Goal: Transaction & Acquisition: Purchase product/service

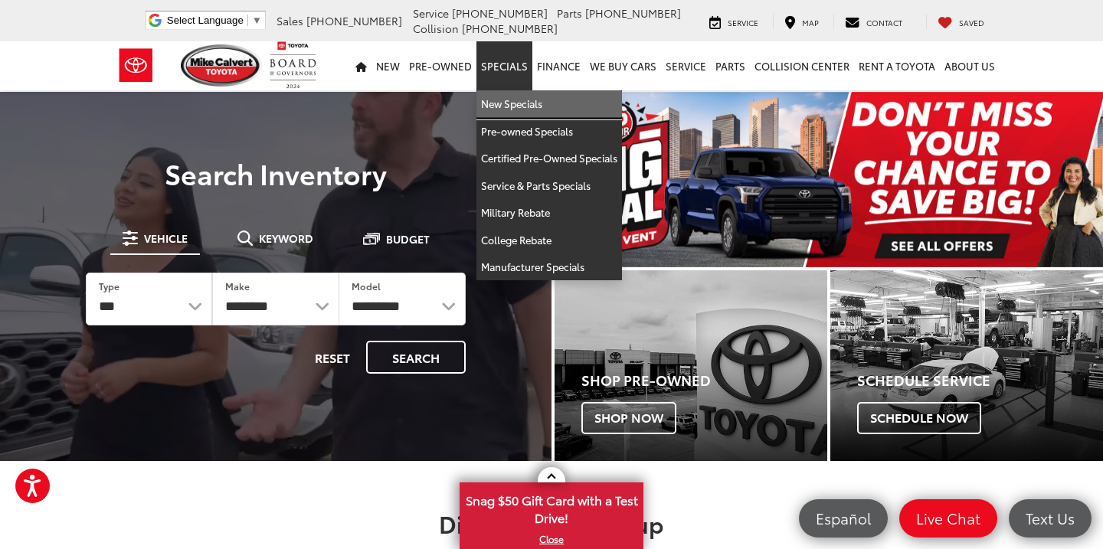
click at [518, 97] on link "New Specials" at bounding box center [550, 104] width 146 height 28
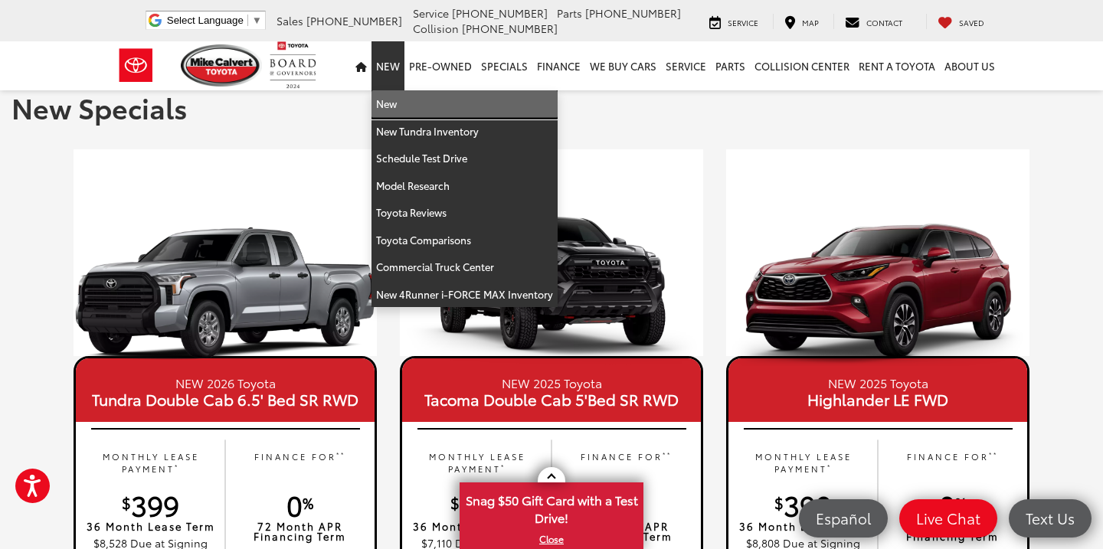
click at [396, 107] on link "New" at bounding box center [465, 104] width 186 height 28
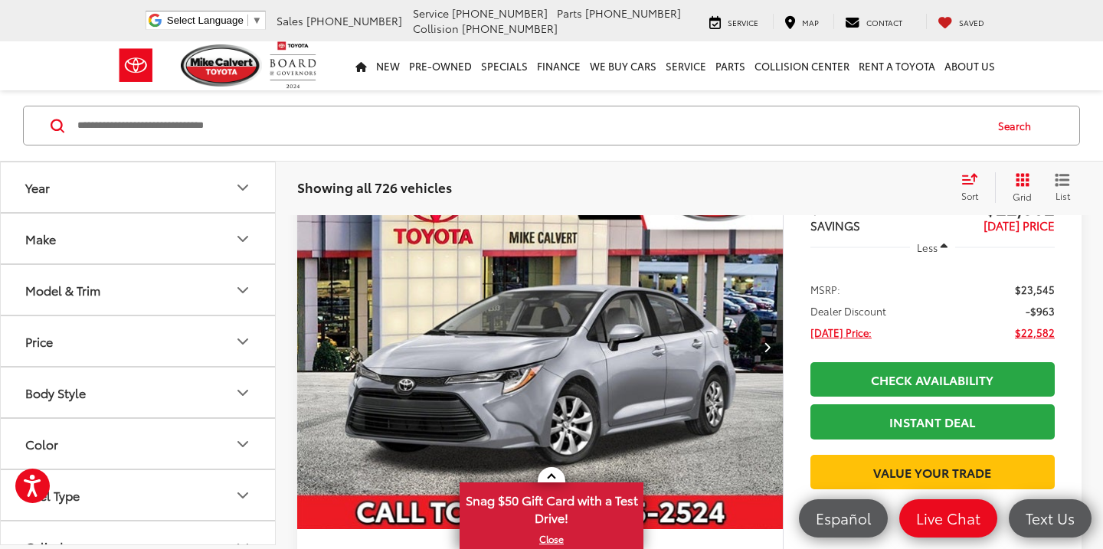
click at [169, 242] on button "Make" at bounding box center [139, 239] width 276 height 50
click at [96, 381] on div "Model & Trim" at bounding box center [62, 388] width 75 height 15
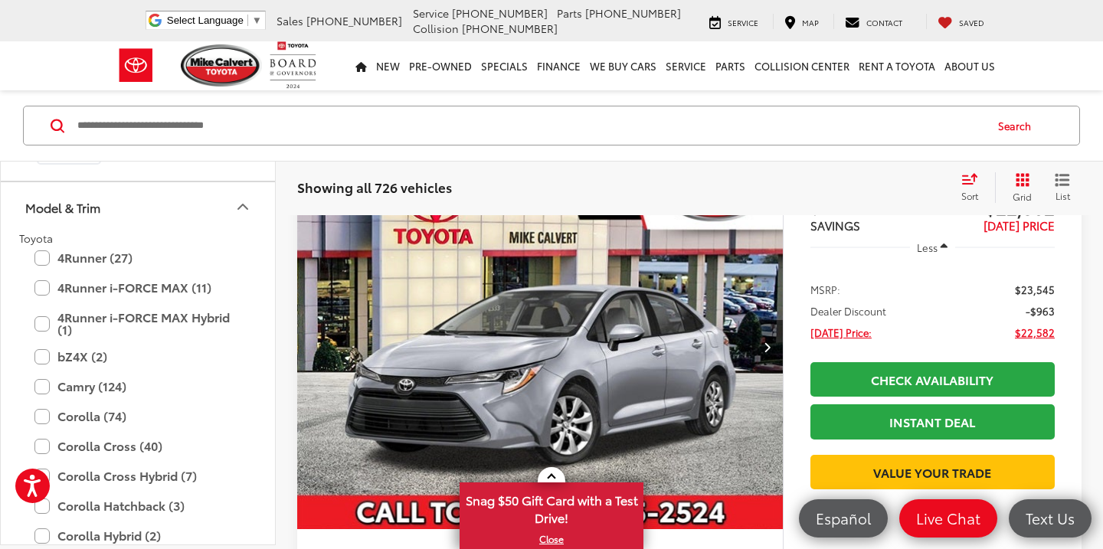
scroll to position [201, 0]
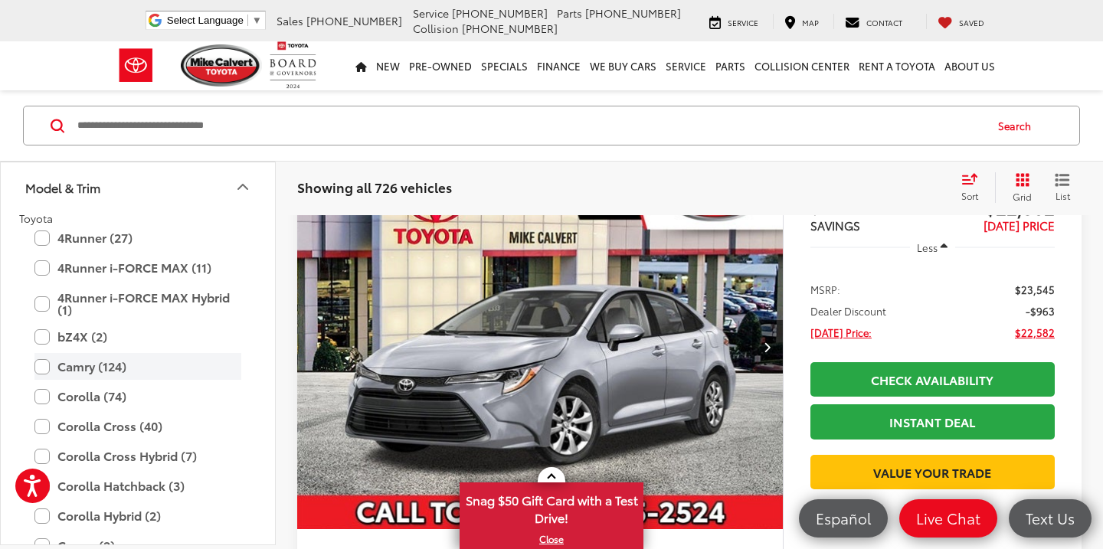
click at [84, 361] on label "Camry (124)" at bounding box center [137, 366] width 207 height 27
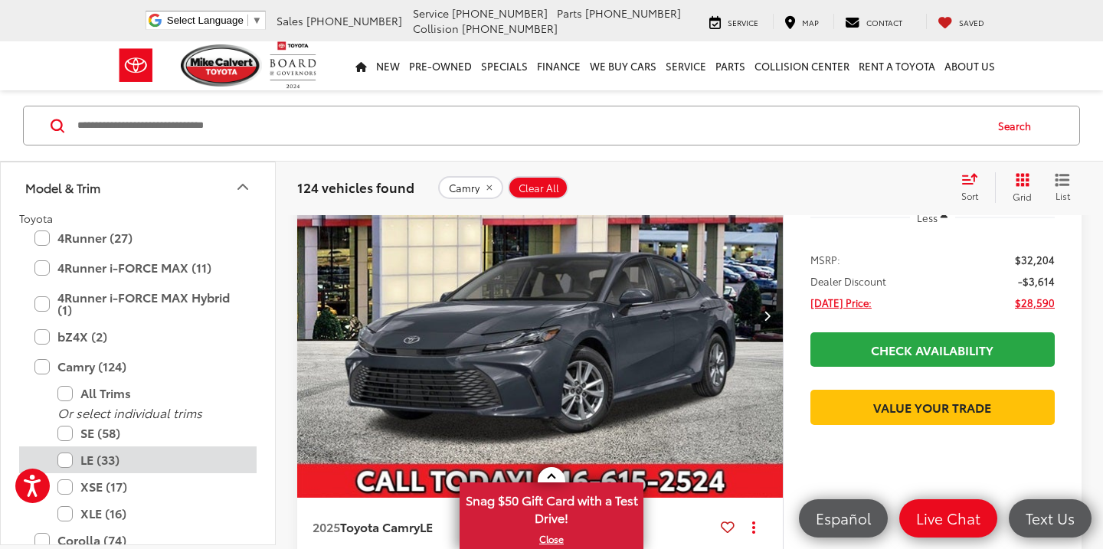
scroll to position [247, 0]
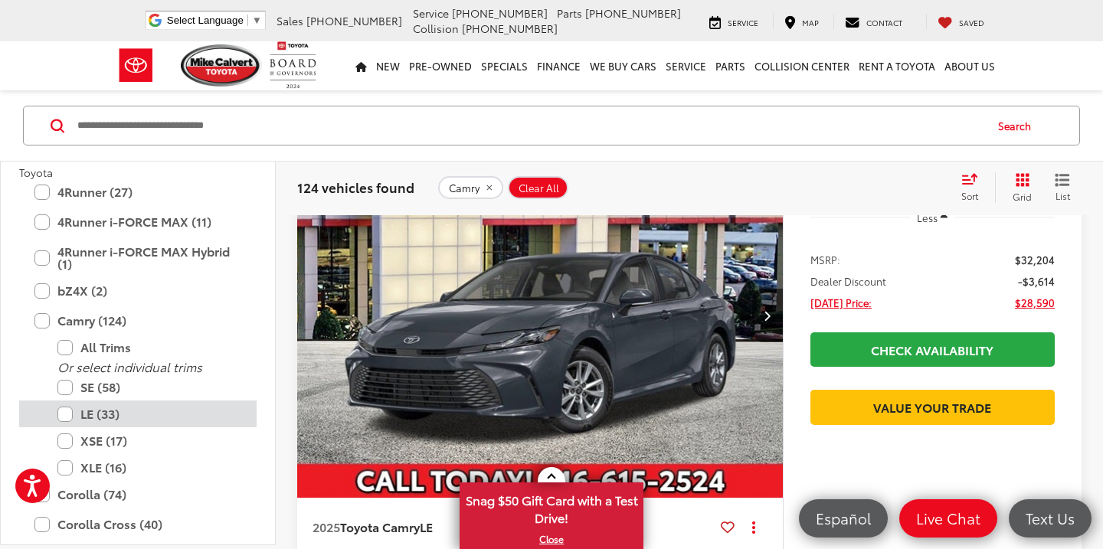
click at [66, 414] on label "LE (33)" at bounding box center [149, 414] width 184 height 27
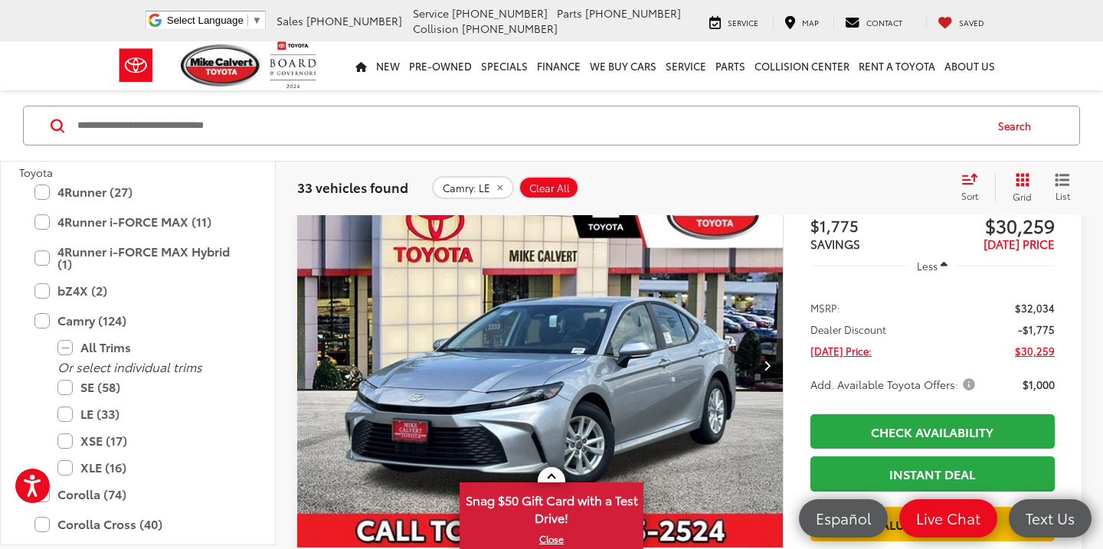
scroll to position [2002, 0]
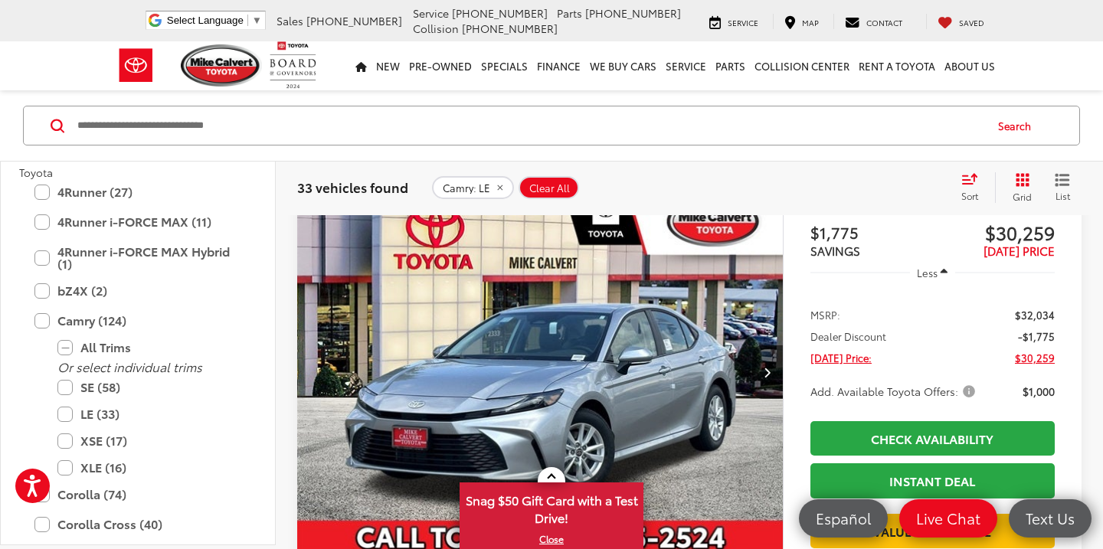
click at [967, 392] on span "Add. Available Toyota Offers:" at bounding box center [895, 391] width 168 height 15
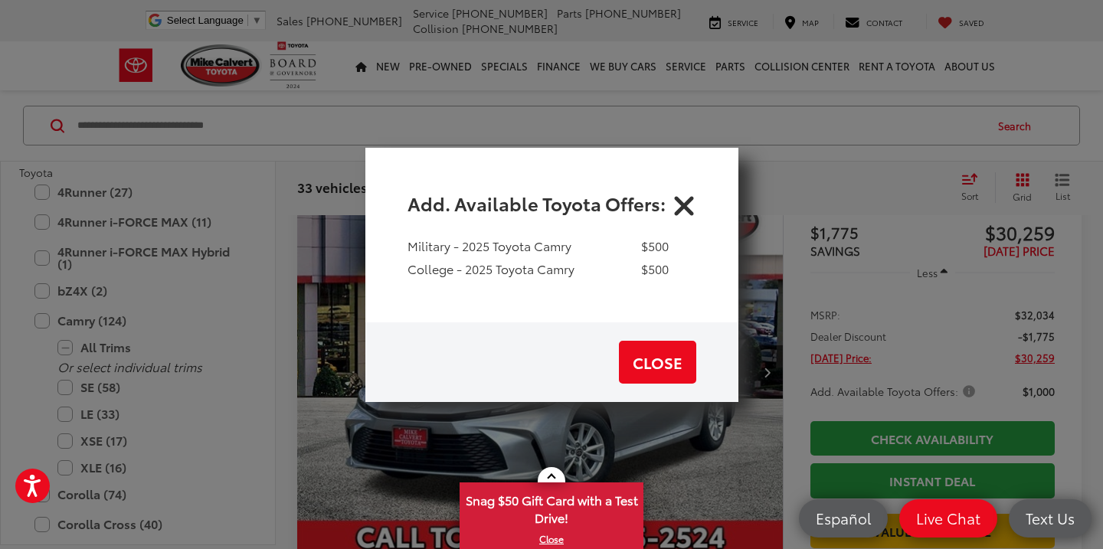
click at [680, 200] on icon "Close" at bounding box center [684, 202] width 25 height 25
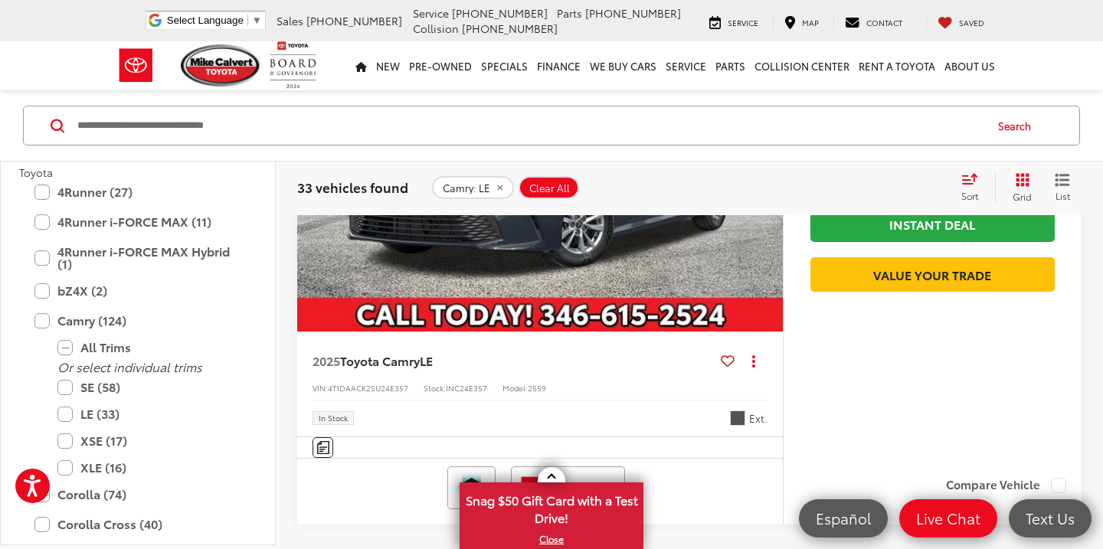
scroll to position [460, 0]
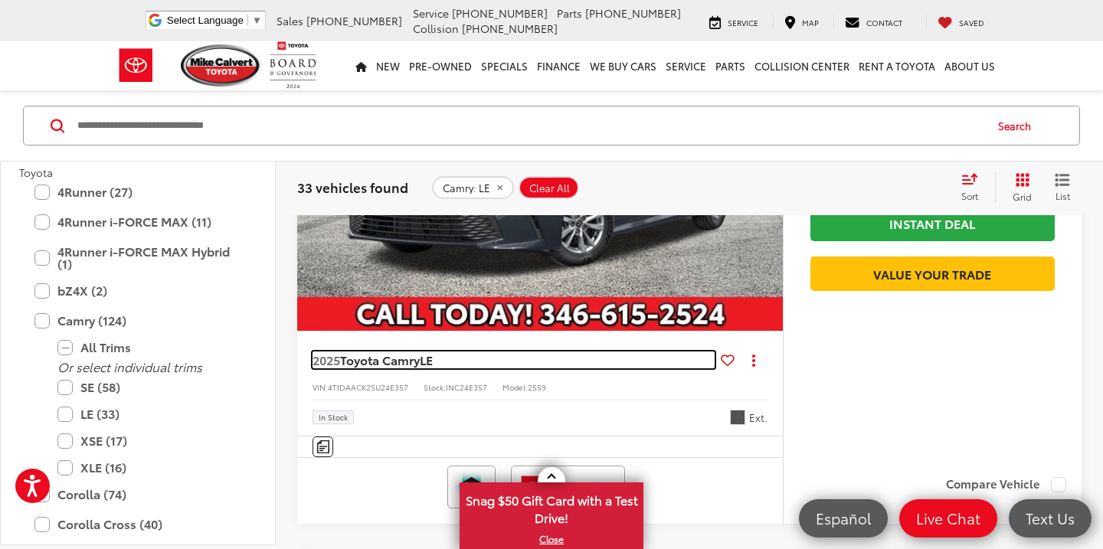
click at [420, 357] on span "Toyota Camry" at bounding box center [380, 360] width 80 height 18
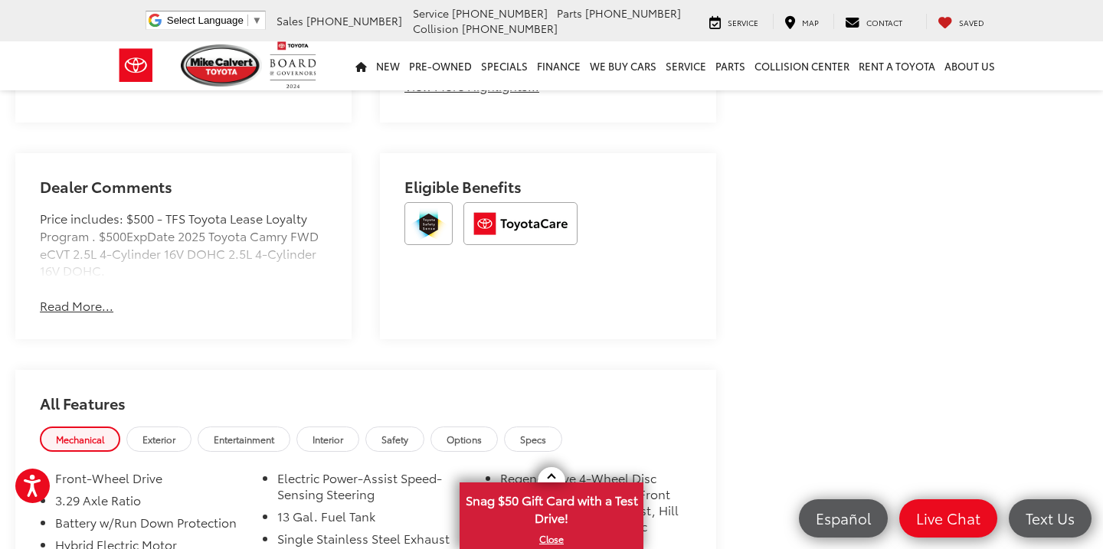
scroll to position [858, 0]
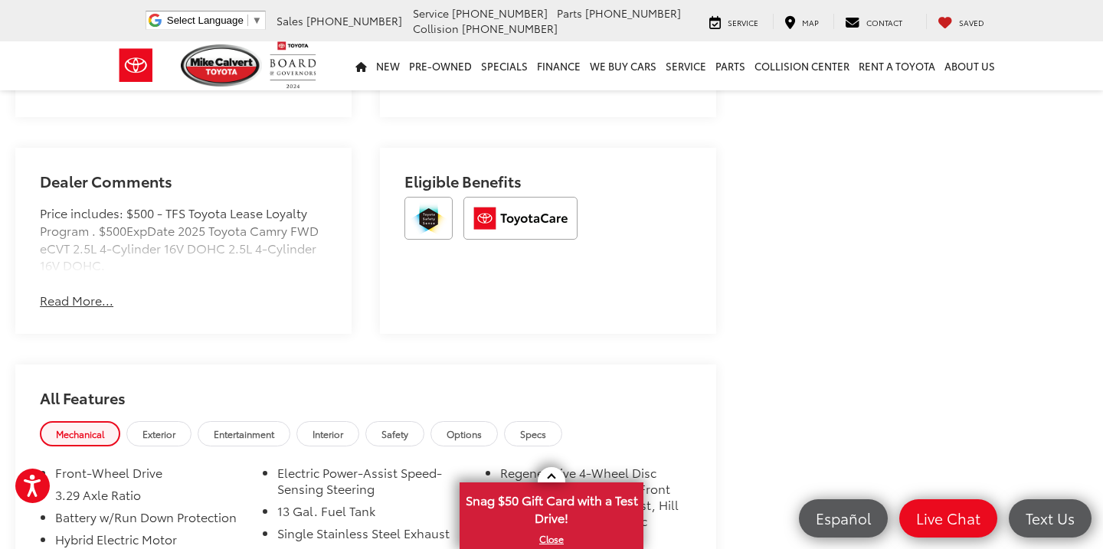
click at [56, 310] on button "Read More..." at bounding box center [77, 301] width 74 height 18
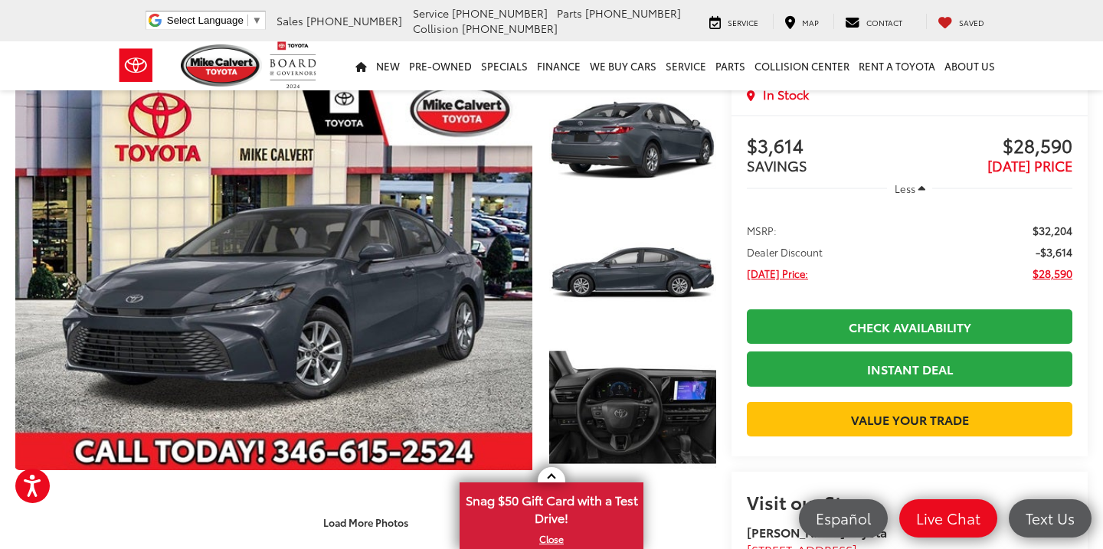
scroll to position [56, 0]
